Goal: Information Seeking & Learning: Learn about a topic

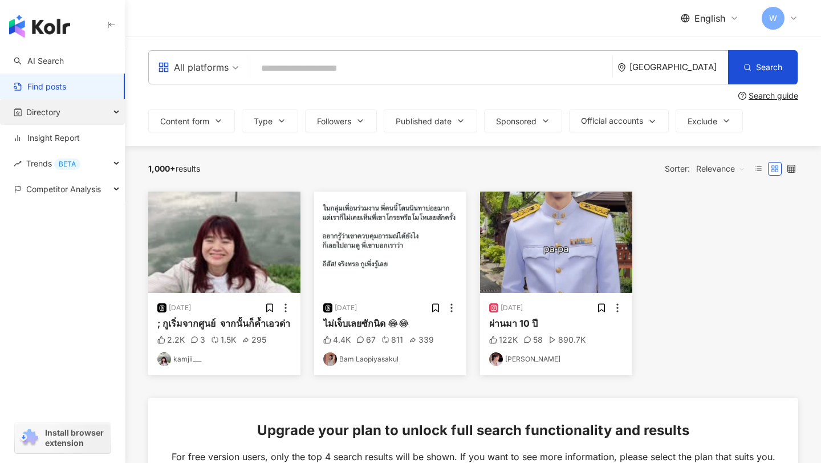
click at [78, 112] on div "Directory" at bounding box center [62, 112] width 125 height 26
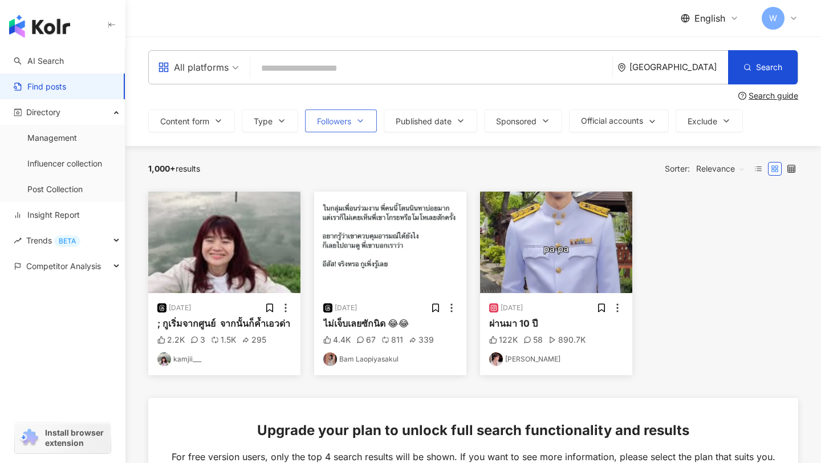
click at [349, 124] on span "Followers" at bounding box center [334, 121] width 34 height 9
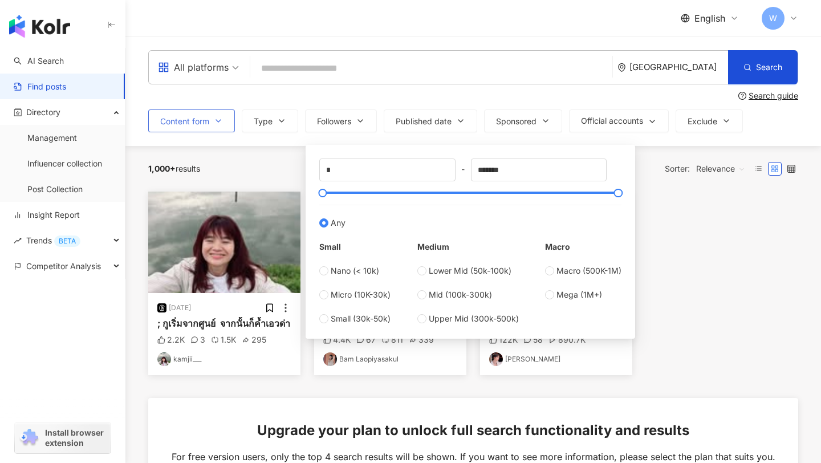
click at [218, 125] on button "Content form" at bounding box center [191, 120] width 87 height 23
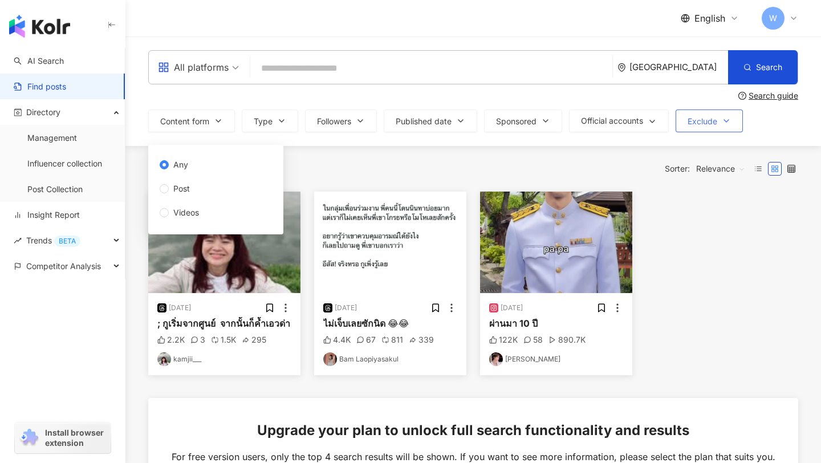
click at [709, 124] on span "Exclude" at bounding box center [703, 121] width 30 height 9
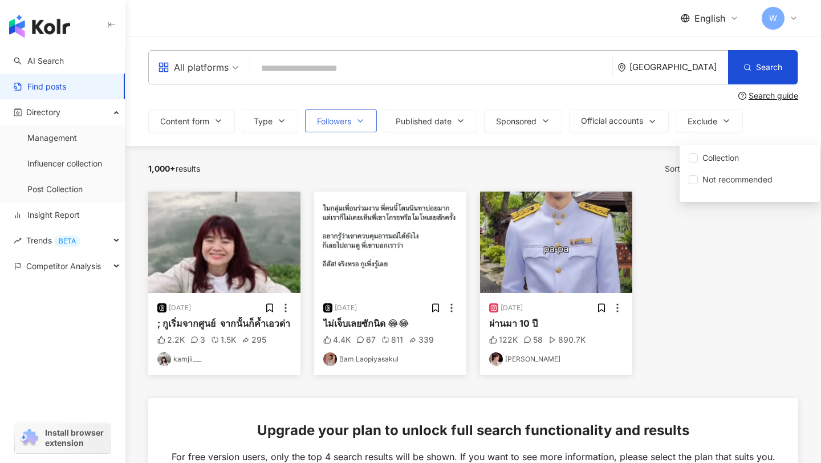
click at [323, 124] on span "Followers" at bounding box center [334, 121] width 34 height 9
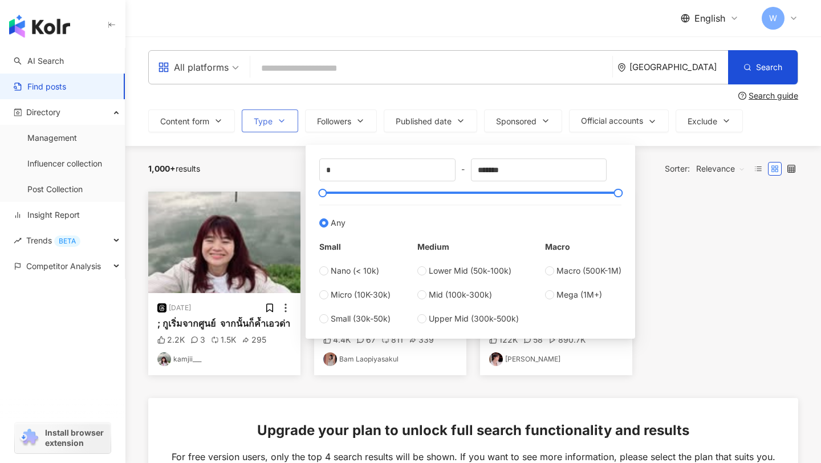
click at [277, 122] on button "Type" at bounding box center [270, 120] width 56 height 23
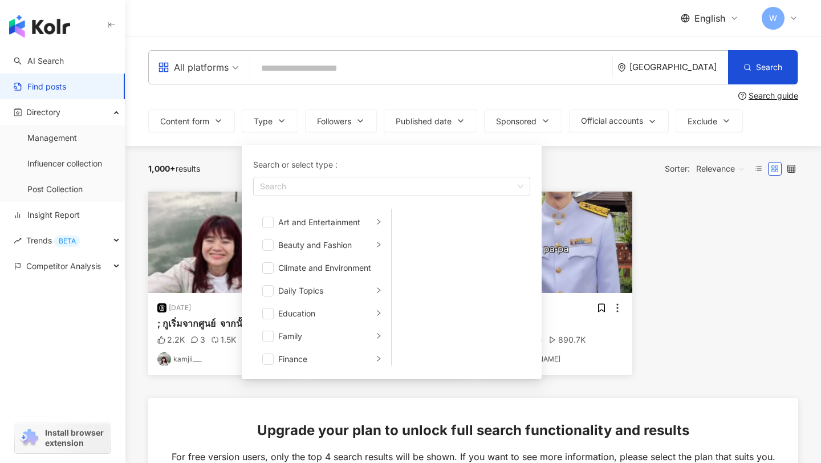
click at [368, 93] on div "Search guide" at bounding box center [473, 95] width 650 height 9
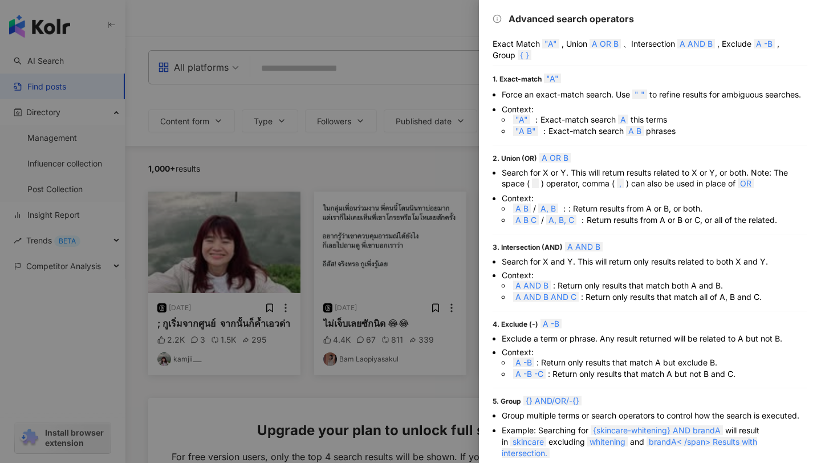
click at [387, 91] on div at bounding box center [410, 231] width 821 height 463
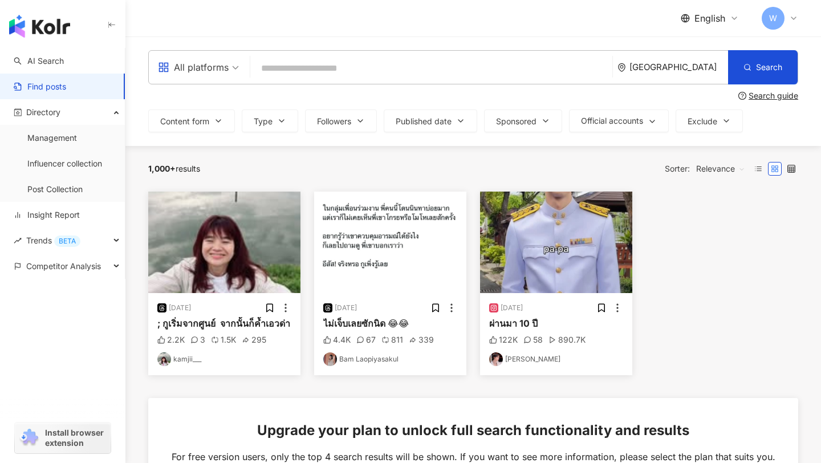
scroll to position [11, 0]
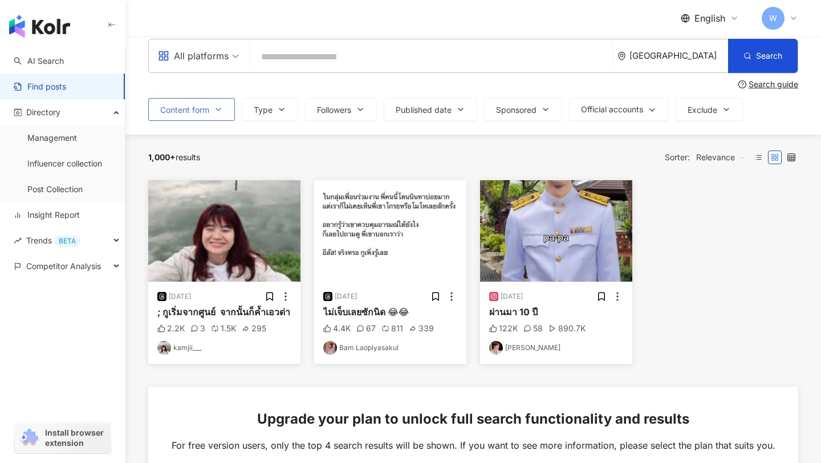
click at [209, 104] on button "Content form" at bounding box center [191, 109] width 87 height 23
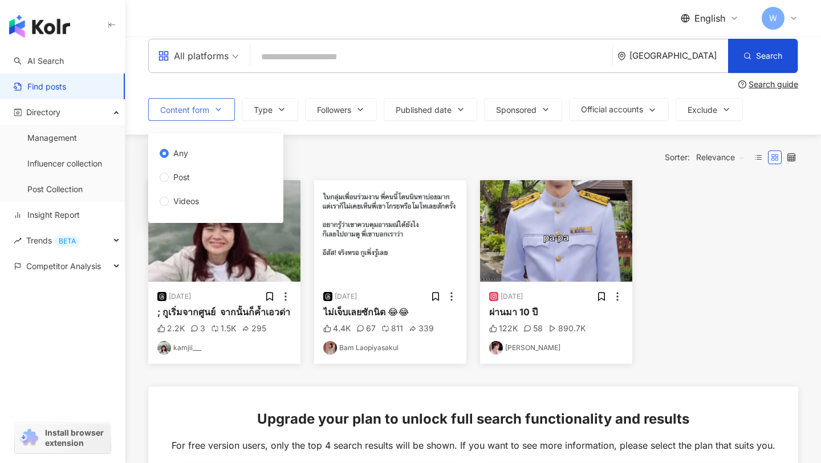
click at [209, 104] on button "Content form" at bounding box center [191, 109] width 87 height 23
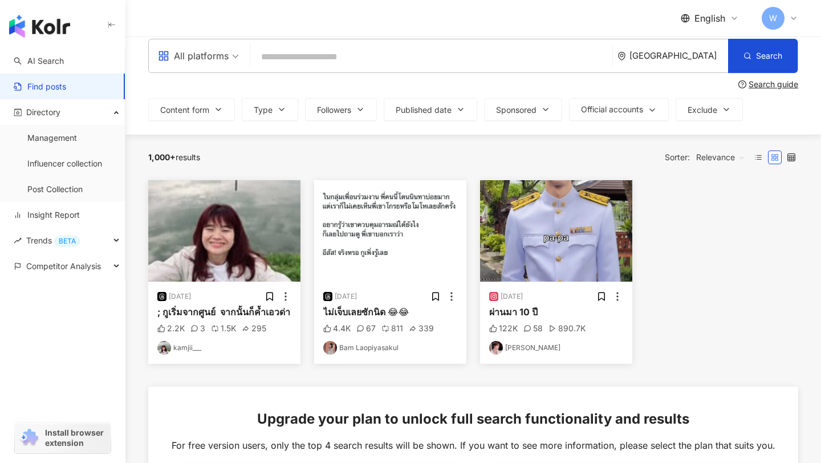
scroll to position [0, 0]
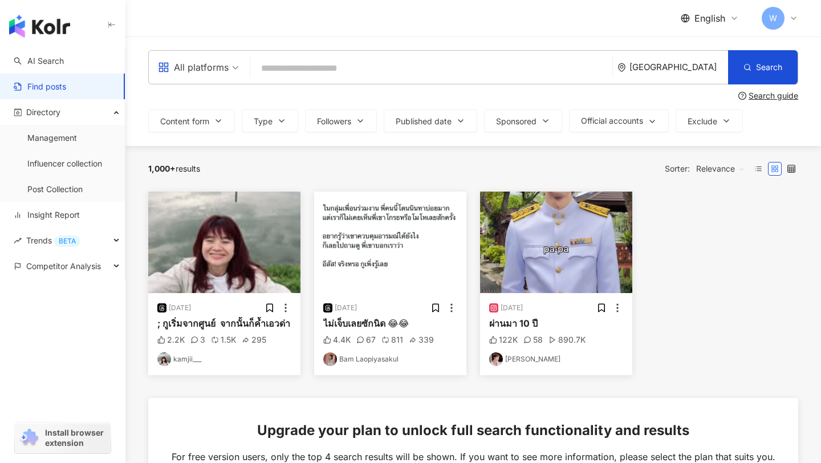
click at [347, 71] on input "search" at bounding box center [431, 68] width 353 height 25
click at [204, 70] on div "All platforms" at bounding box center [193, 67] width 71 height 18
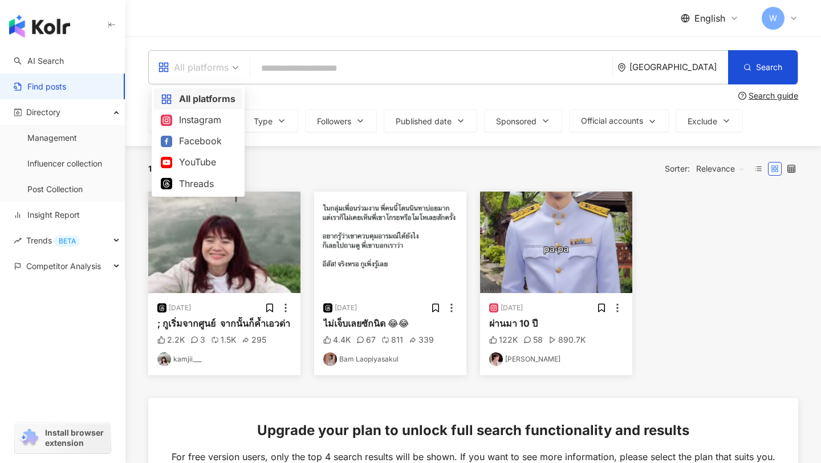
click at [329, 70] on input "search" at bounding box center [431, 68] width 353 height 25
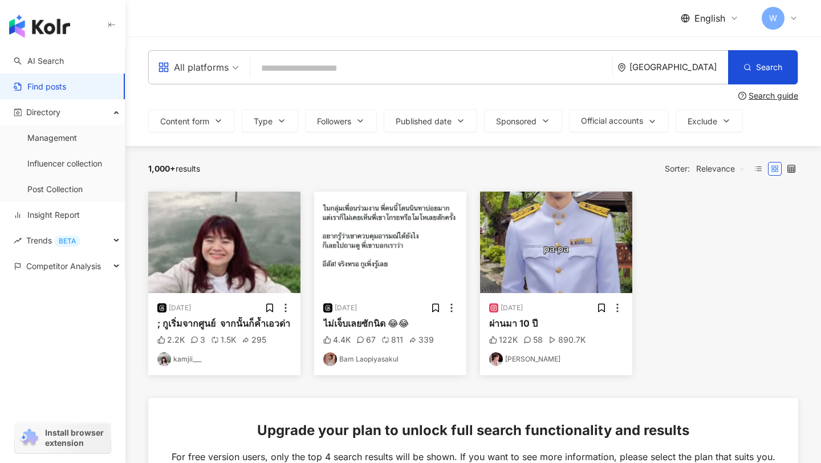
click at [535, 35] on div "English W" at bounding box center [473, 18] width 650 height 36
click at [762, 163] on label at bounding box center [759, 169] width 14 height 14
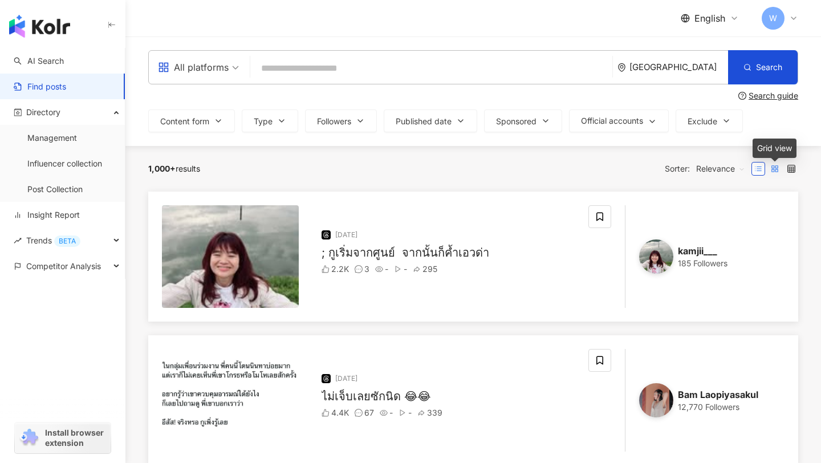
click at [776, 172] on icon at bounding box center [775, 169] width 8 height 8
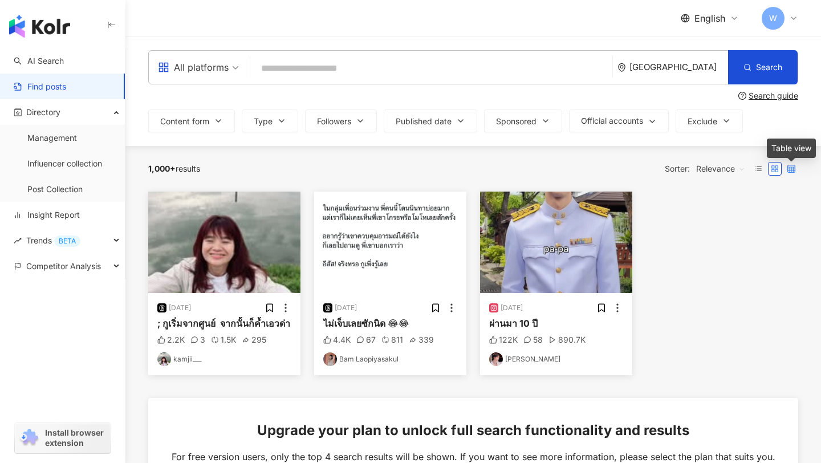
click at [789, 172] on icon at bounding box center [792, 169] width 8 height 8
